Goal: Task Accomplishment & Management: Complete application form

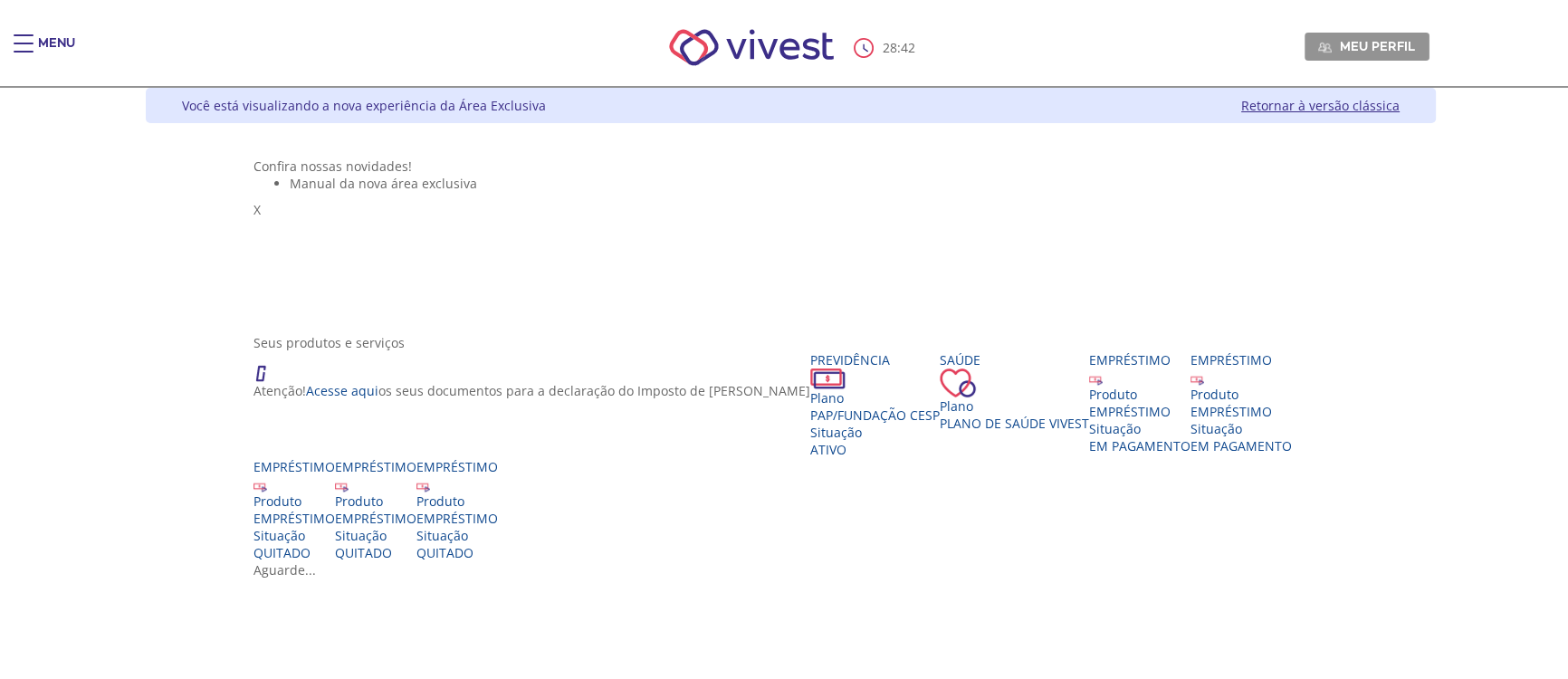
click at [24, 51] on span "Main header" at bounding box center [24, 52] width 20 height 2
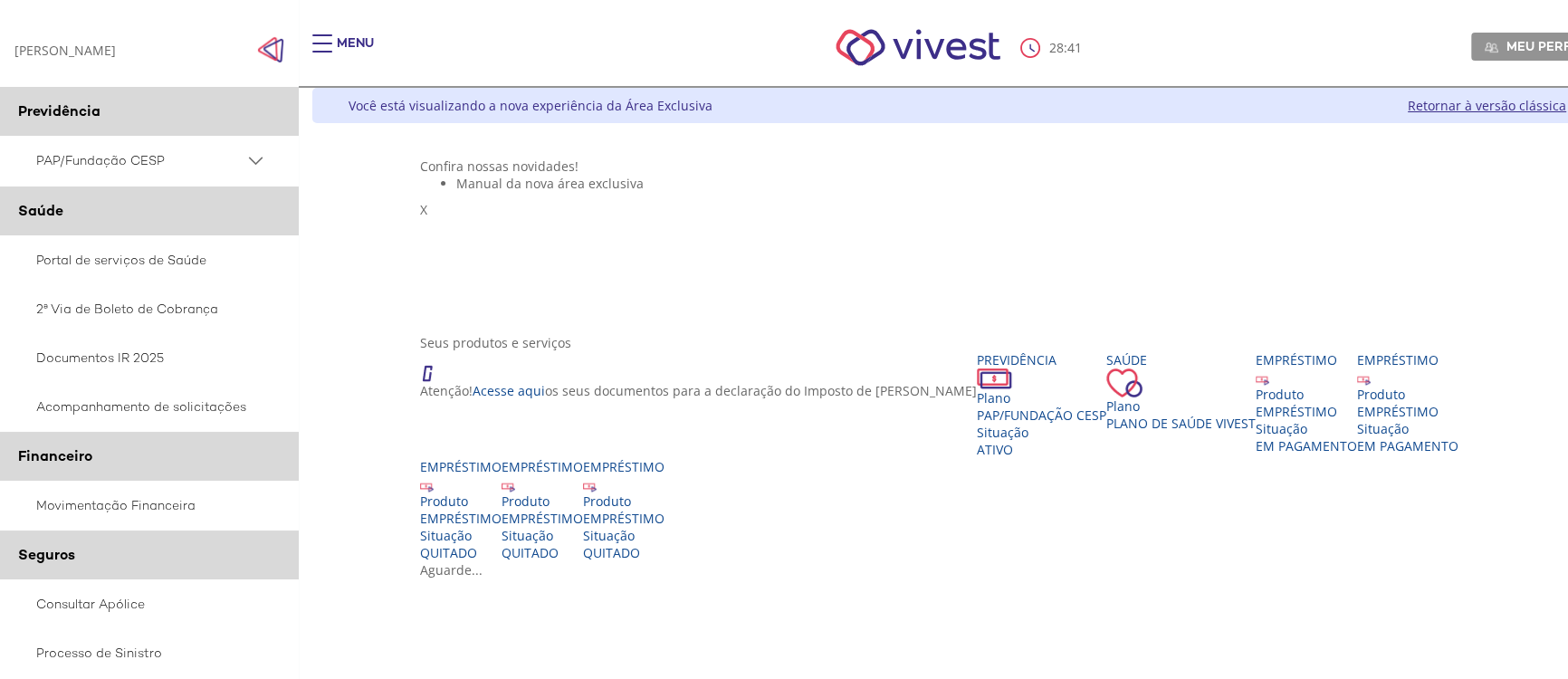
scroll to position [329, 0]
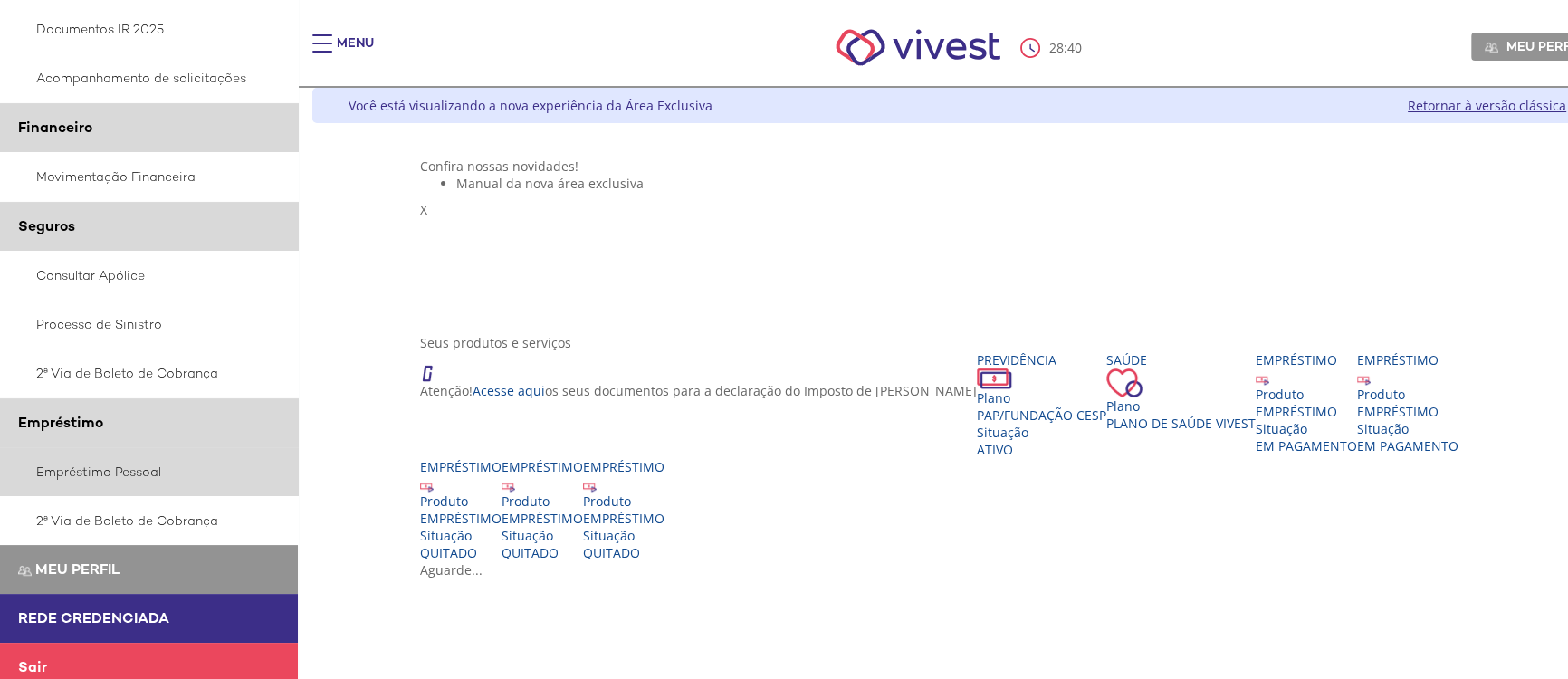
click at [140, 487] on link "Empréstimo Pessoal" at bounding box center [149, 472] width 299 height 49
click at [134, 472] on link "Empréstimo Pessoal" at bounding box center [149, 472] width 299 height 49
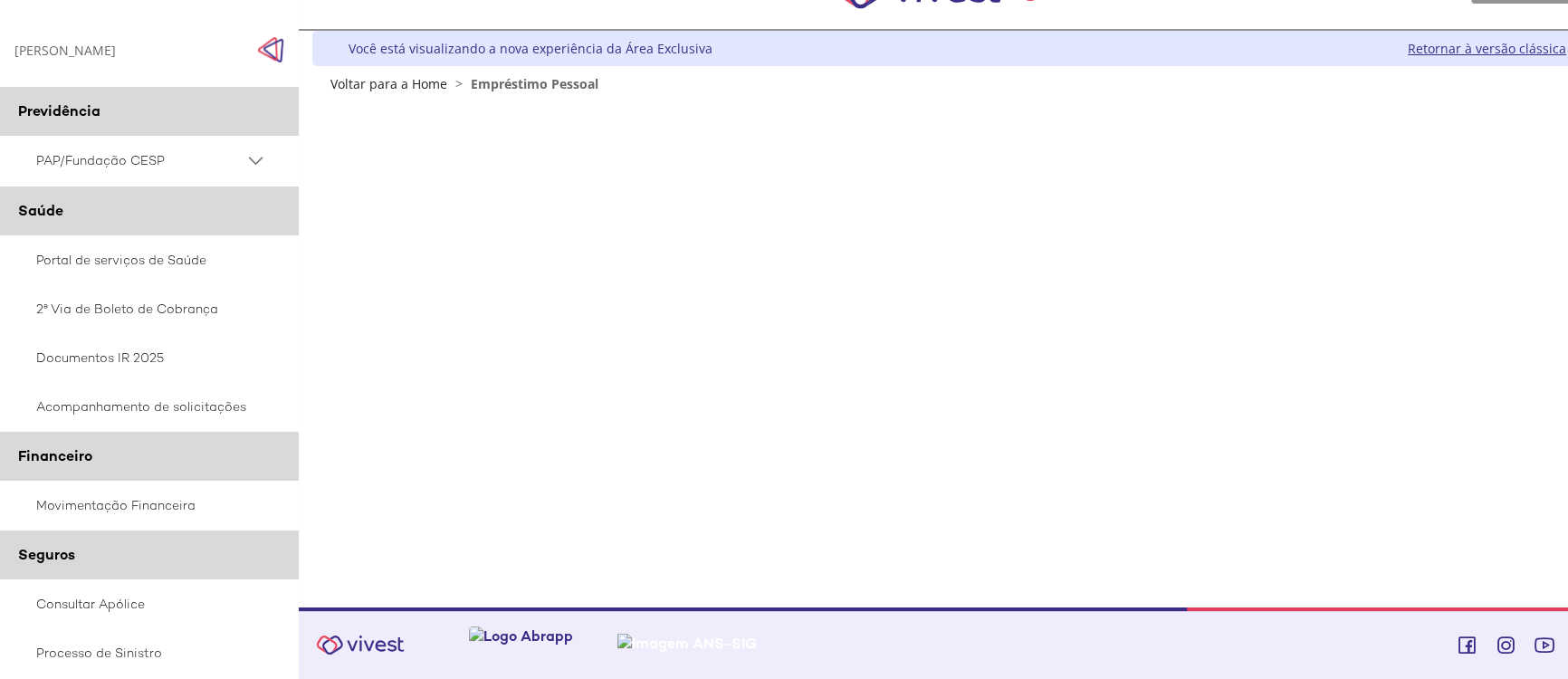
scroll to position [23, 0]
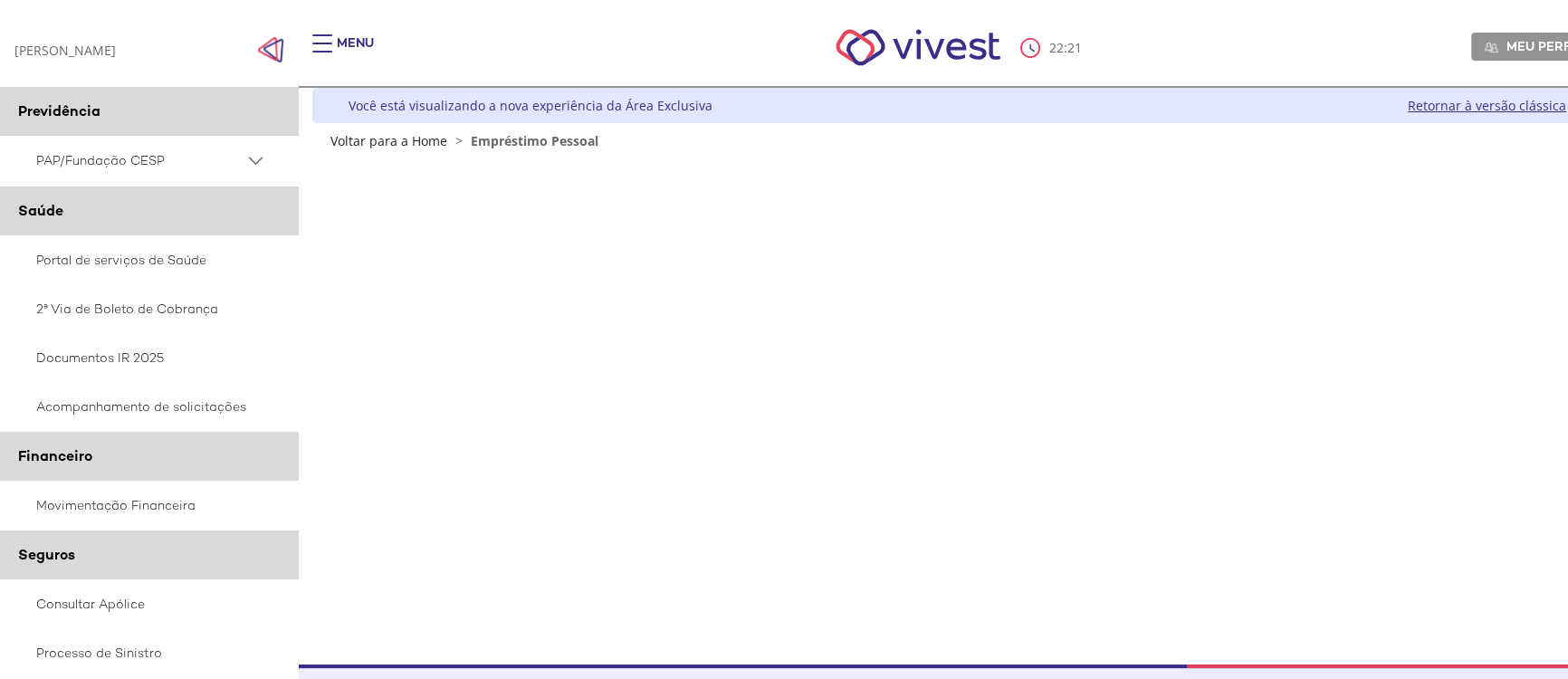
scroll to position [57, 0]
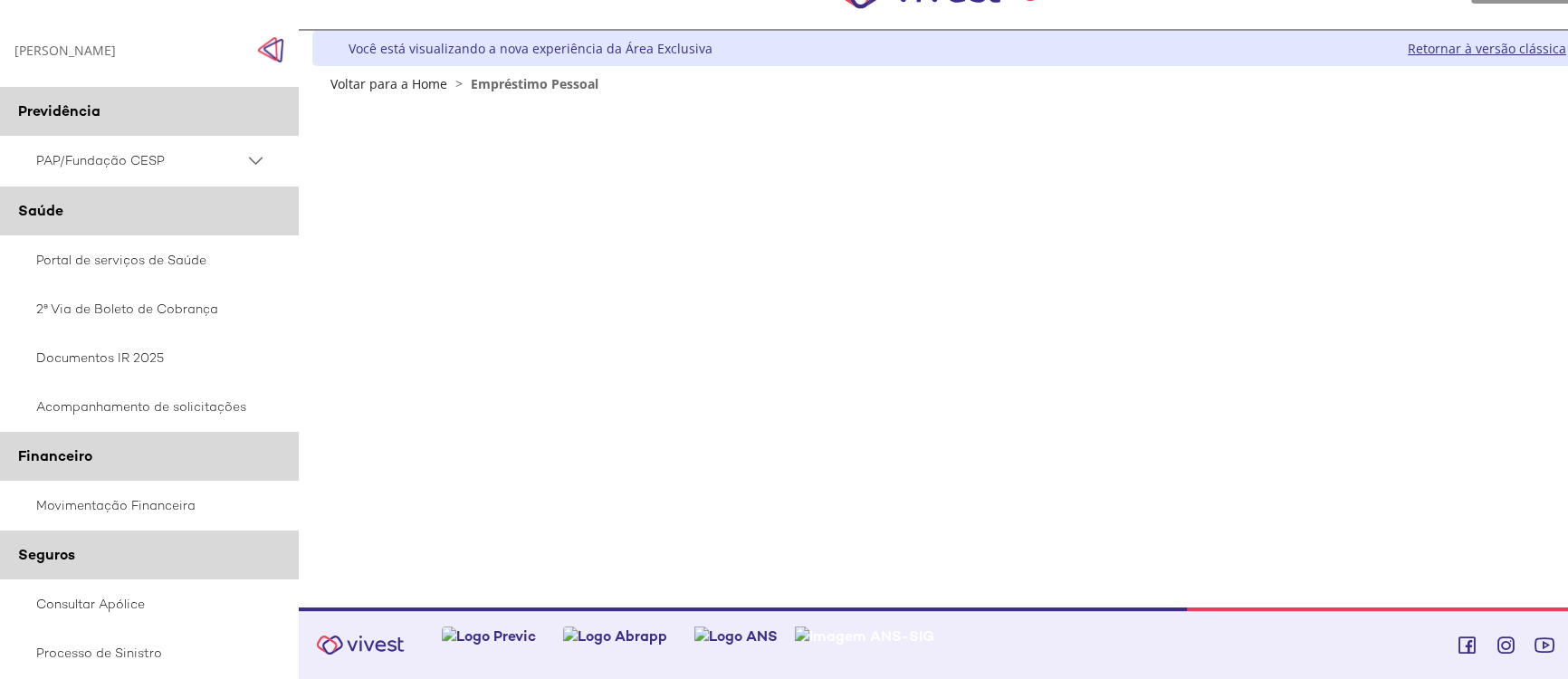
click at [1544, 369] on div "Z7_0HDA14K041L1706374JTHR30P6 Empréstimos - Phoenix Finne Menu de ação do compo…" at bounding box center [956, 350] width 1289 height 516
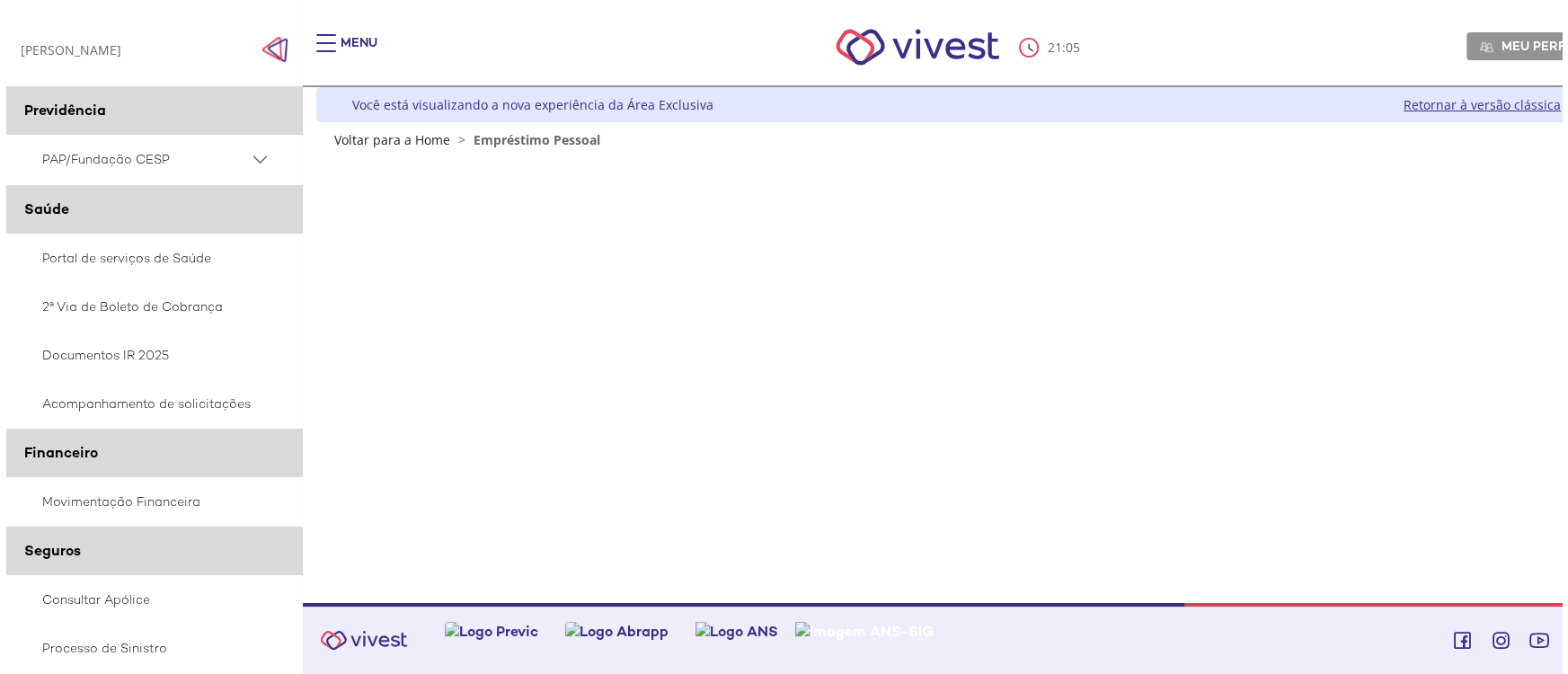
scroll to position [0, 0]
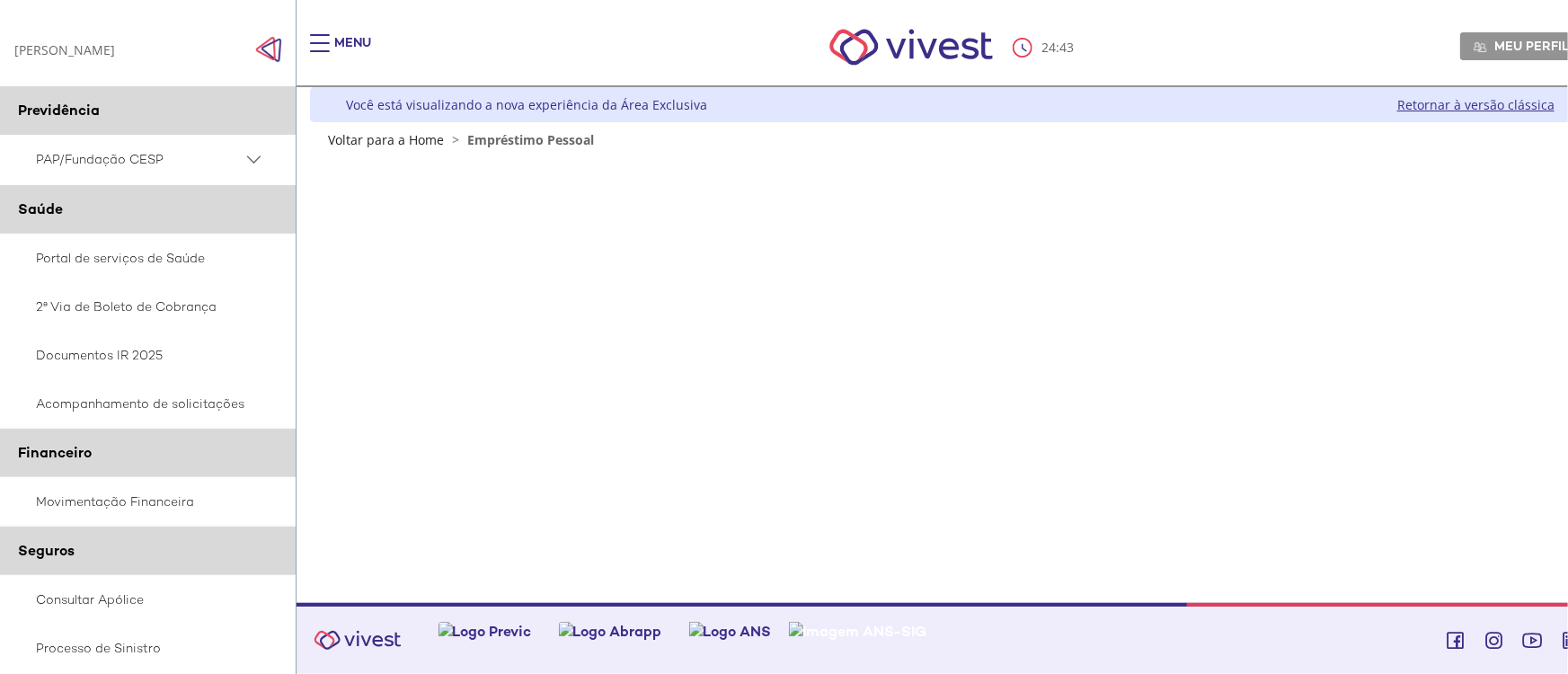
drag, startPoint x: 1516, startPoint y: 275, endPoint x: 1524, endPoint y: 130, distance: 145.2
click at [1516, 275] on div "Z7_0HDA14K041L1706374JTHR30P6 Empréstimos - Phoenix Finne Menu de ação do compo…" at bounding box center [950, 366] width 1281 height 434
